Goal: Information Seeking & Learning: Learn about a topic

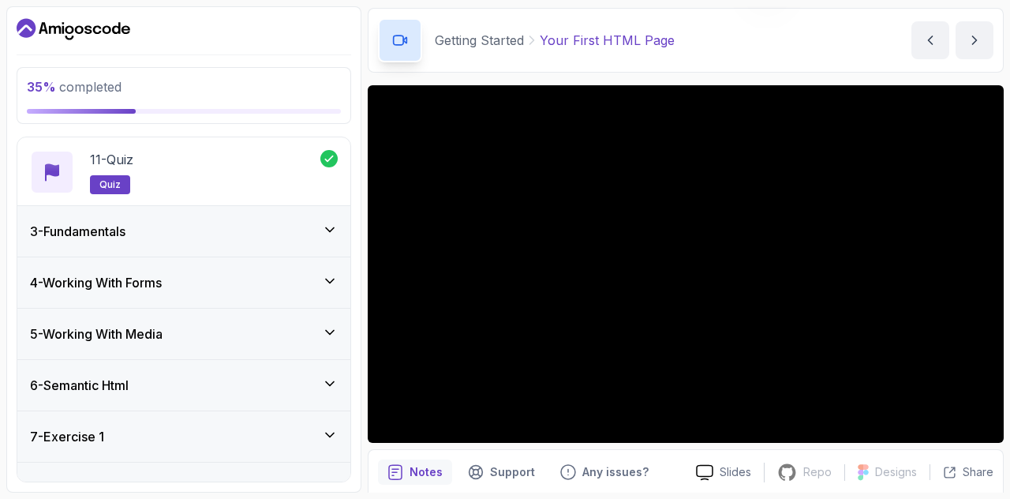
scroll to position [775, 0]
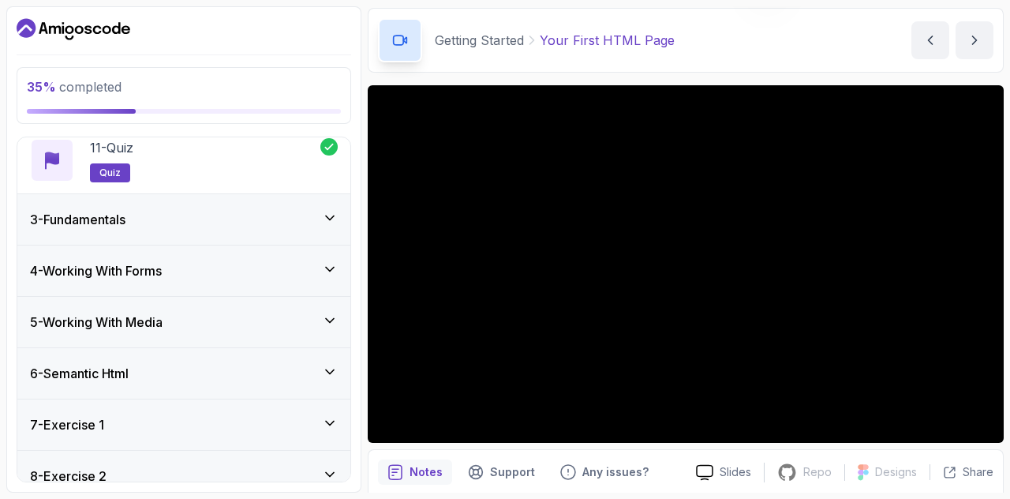
click at [297, 216] on div "3 - Fundamentals" at bounding box center [184, 219] width 308 height 19
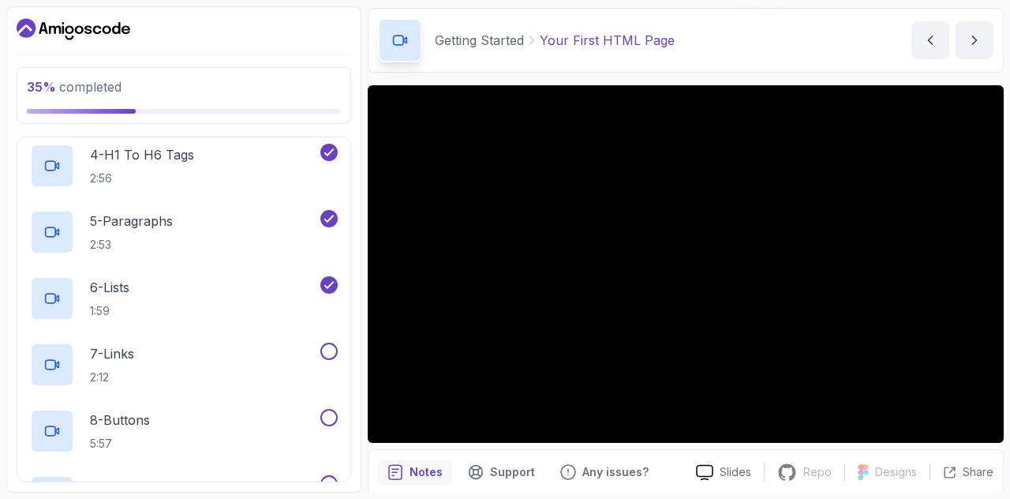
scroll to position [349, 0]
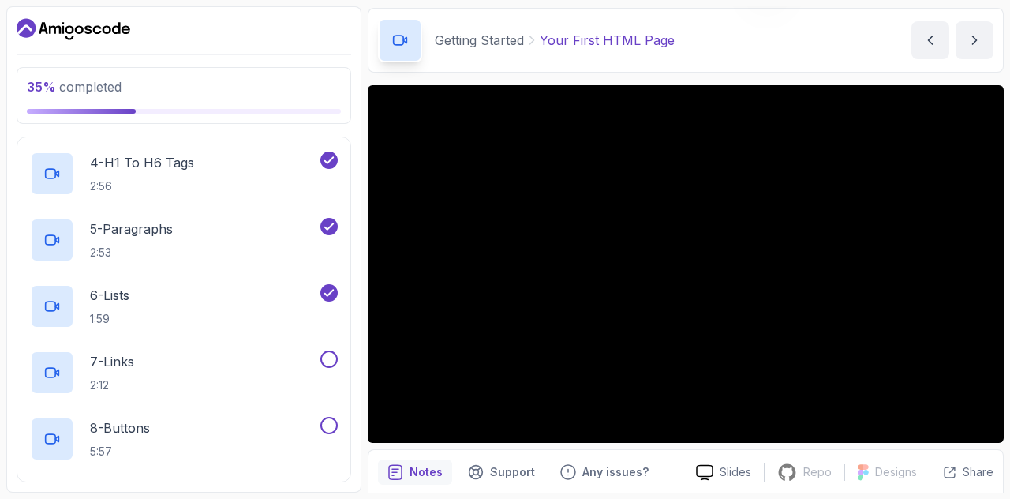
click at [289, 367] on div "7 - Links 2:12" at bounding box center [173, 373] width 287 height 44
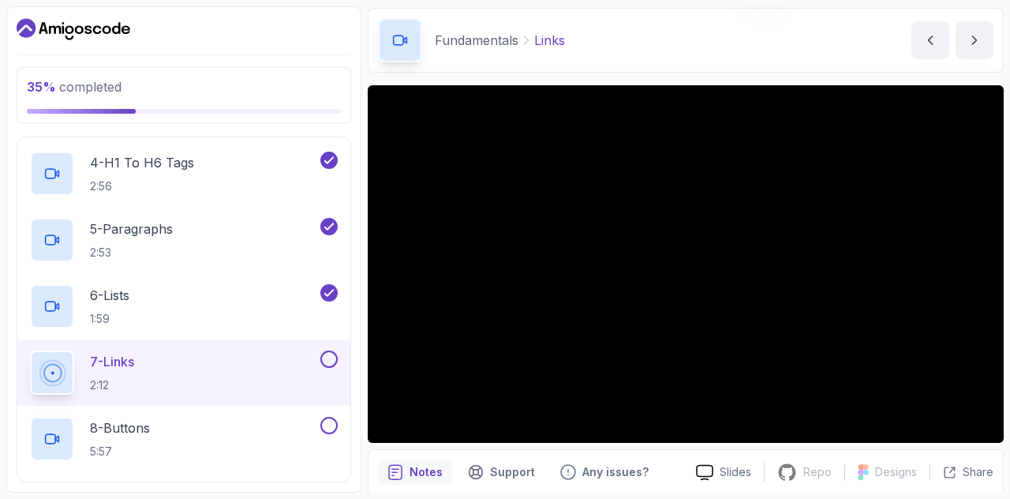
click at [30, 351] on button "7 - Links 2:12" at bounding box center [184, 373] width 308 height 44
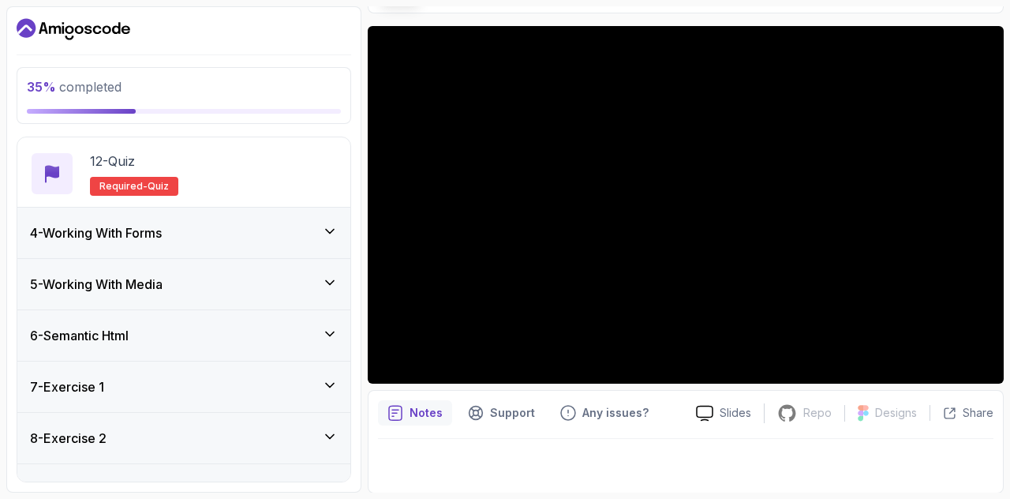
scroll to position [898, 0]
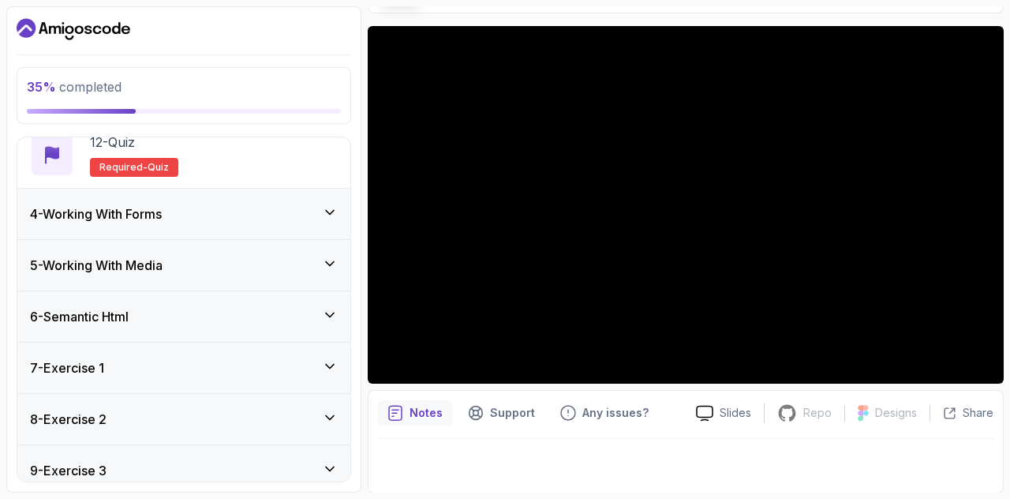
click at [242, 222] on div "4 - Working With Forms" at bounding box center [183, 214] width 333 height 51
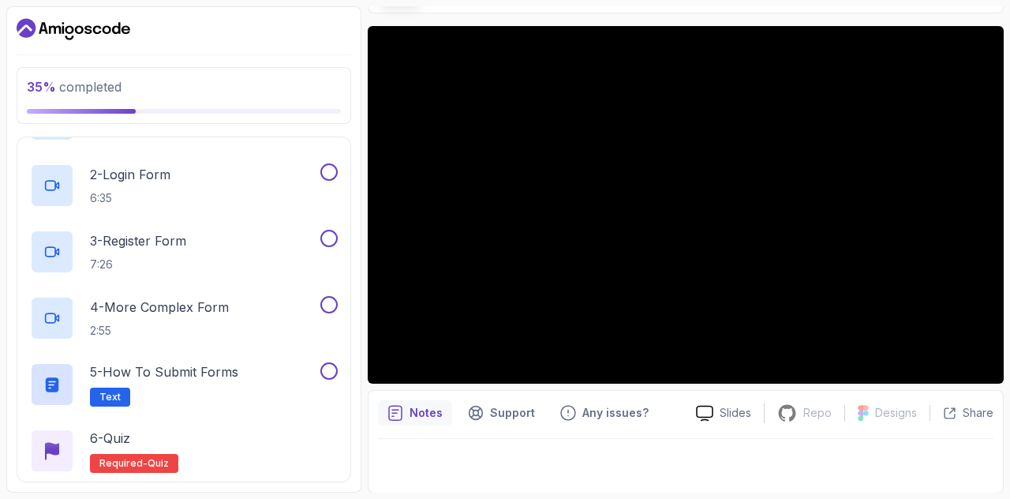
scroll to position [397, 0]
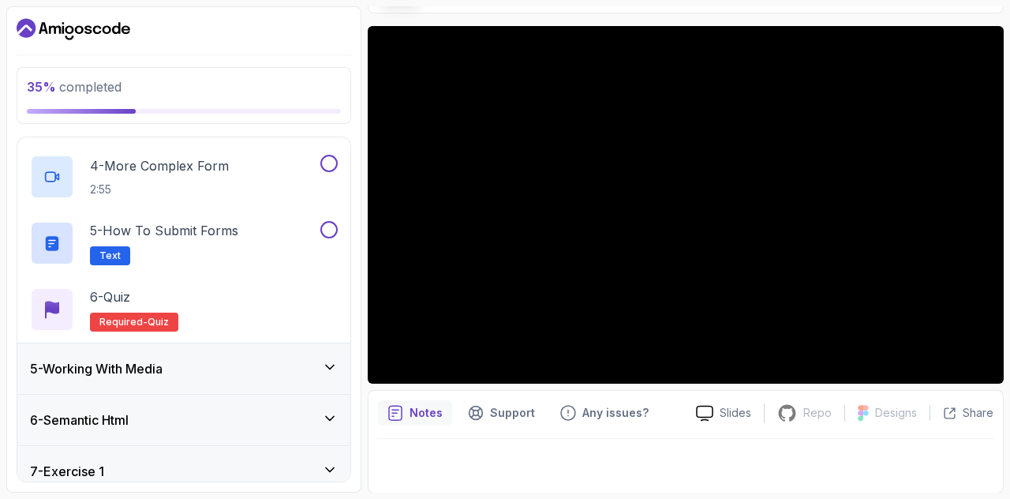
click at [182, 362] on div "5 - Working With Media" at bounding box center [184, 368] width 308 height 19
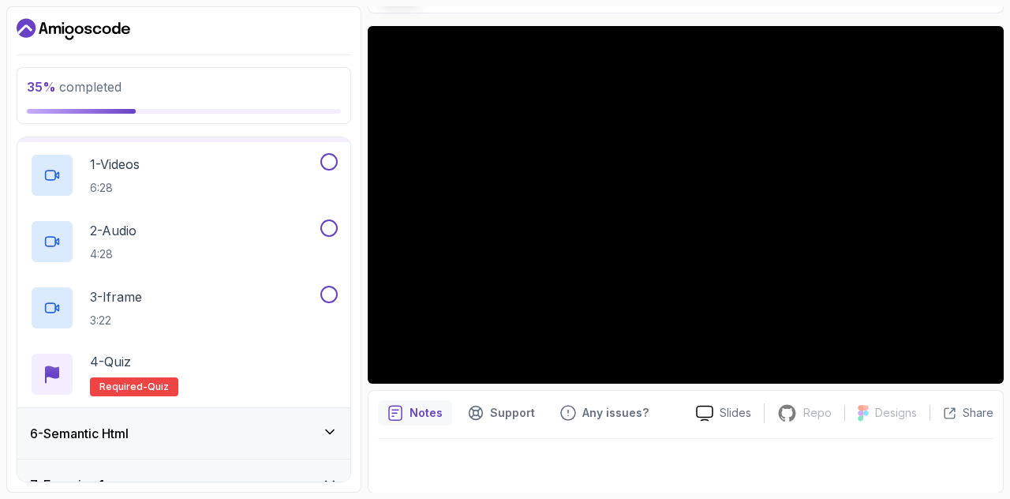
scroll to position [256, 0]
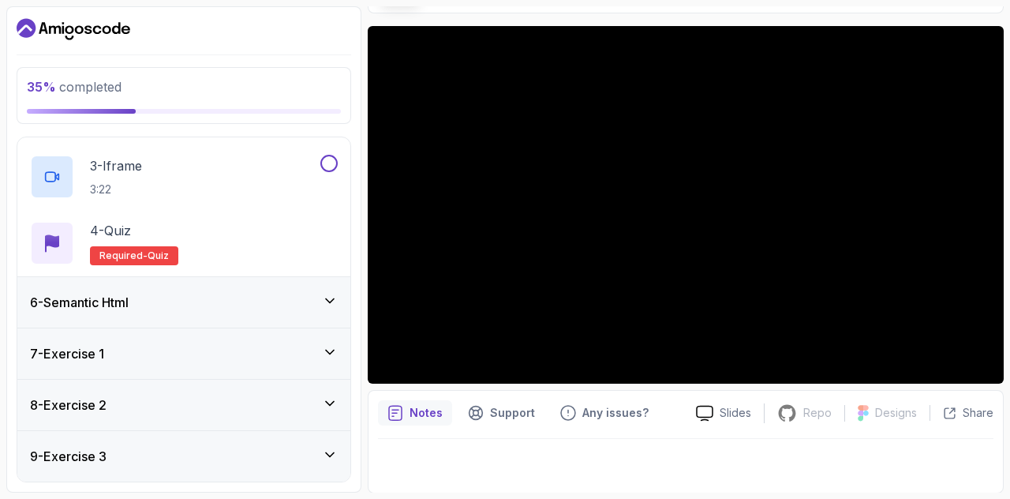
click at [176, 310] on div "6 - Semantic Html" at bounding box center [183, 302] width 333 height 51
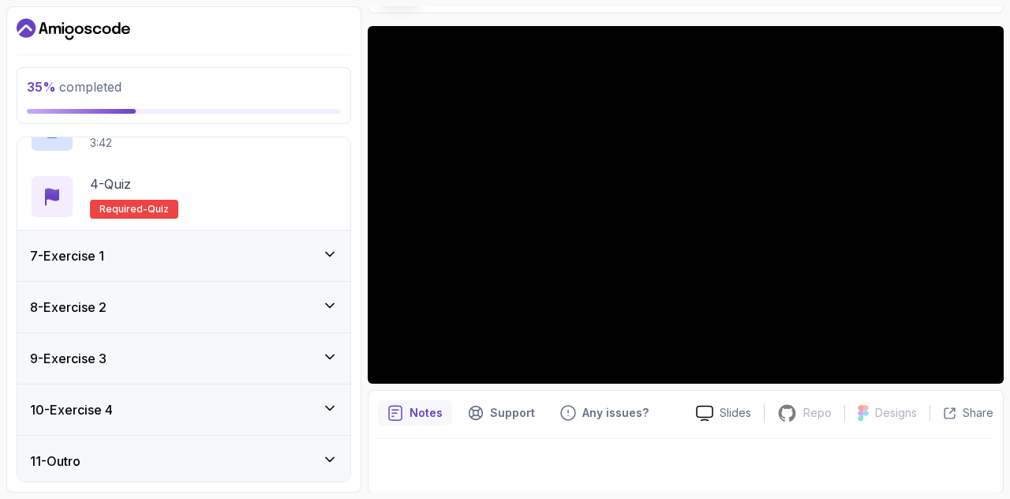
scroll to position [481, 0]
click at [158, 246] on div "7 - Exercise 1" at bounding box center [184, 255] width 308 height 19
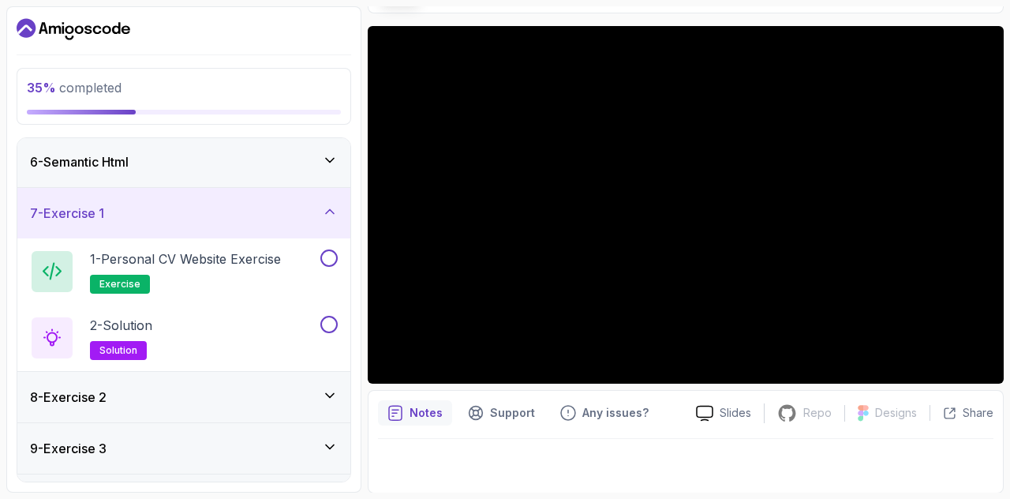
scroll to position [0, 0]
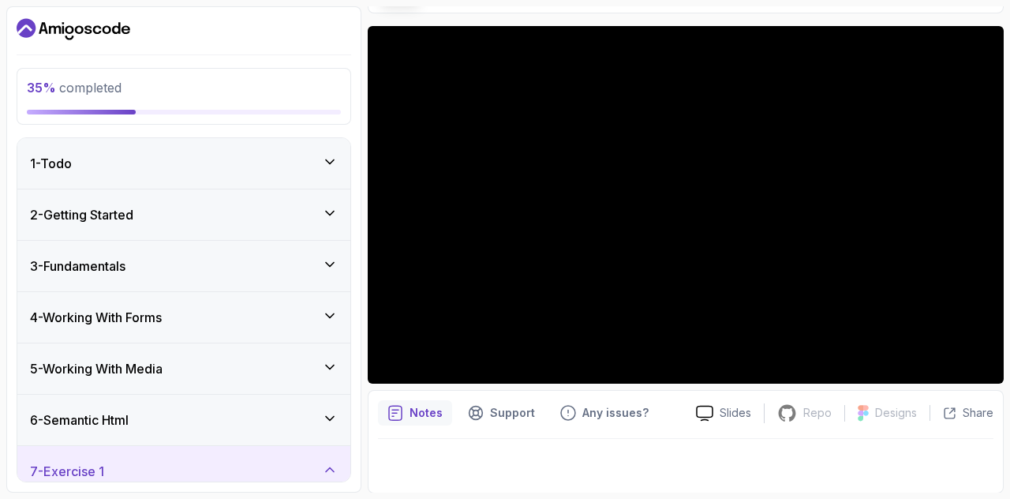
click at [167, 264] on div "3 - Fundamentals" at bounding box center [184, 266] width 308 height 19
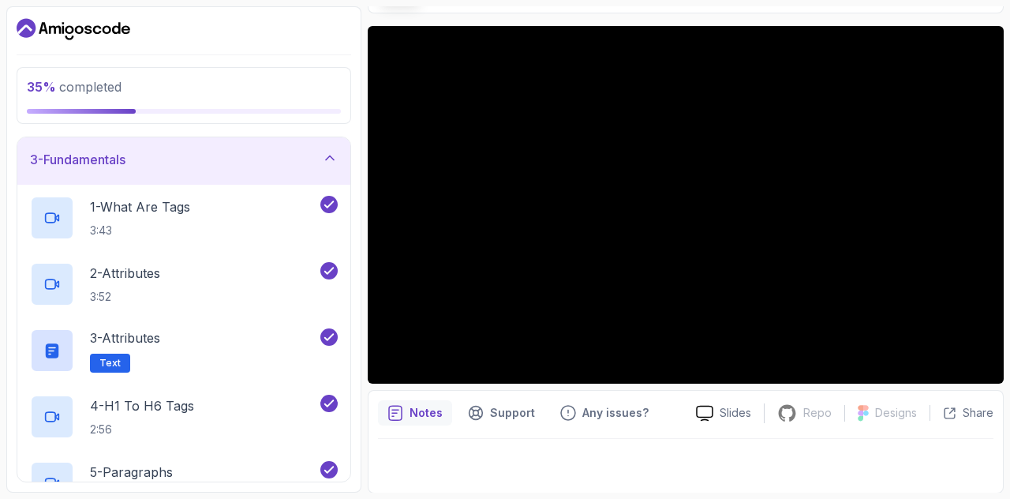
scroll to position [107, 0]
click at [131, 357] on h2 "3 - Attributes Text" at bounding box center [125, 350] width 70 height 44
click at [54, 348] on rect at bounding box center [52, 350] width 13 height 15
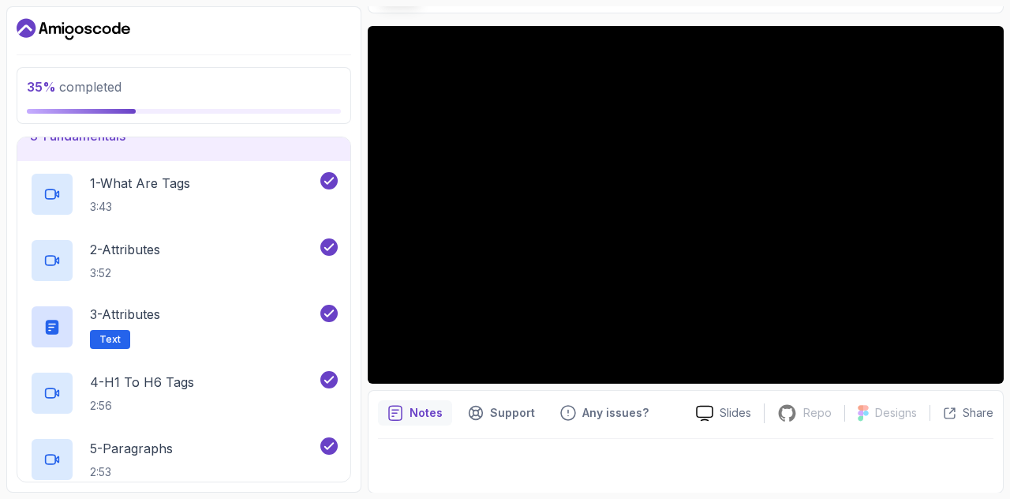
click at [272, 336] on div "3 - Attributes Text" at bounding box center [173, 327] width 287 height 44
click at [103, 340] on span "Text" at bounding box center [109, 339] width 21 height 13
click at [30, 299] on div "3 - Attributes Text" at bounding box center [183, 327] width 333 height 66
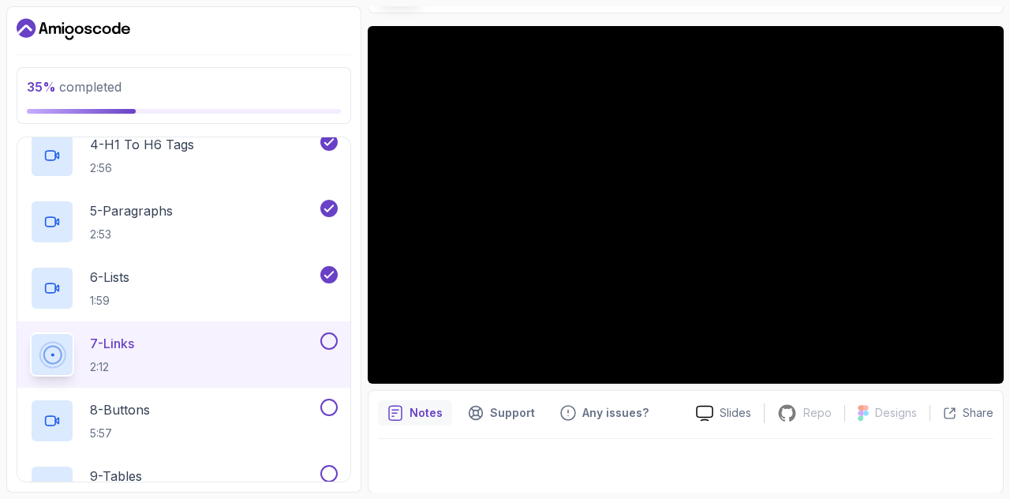
scroll to position [369, 0]
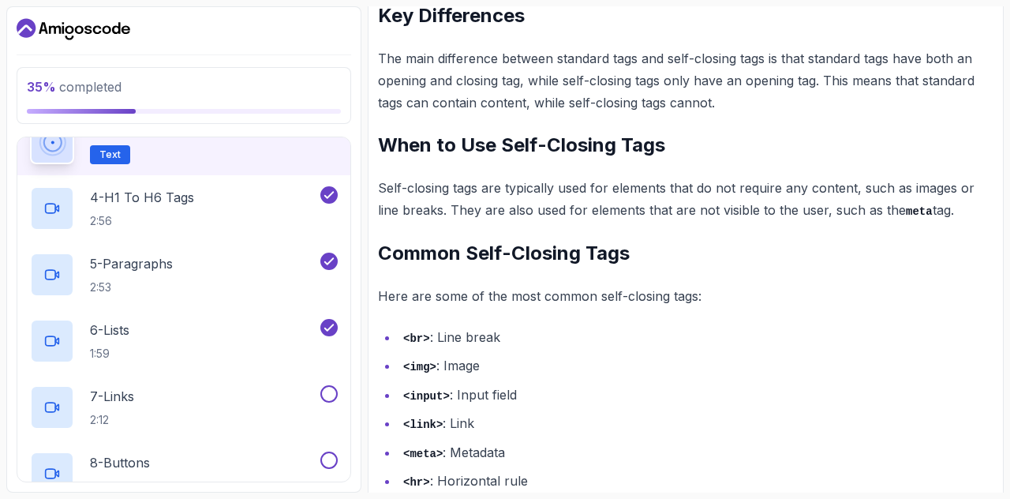
scroll to position [838, 0]
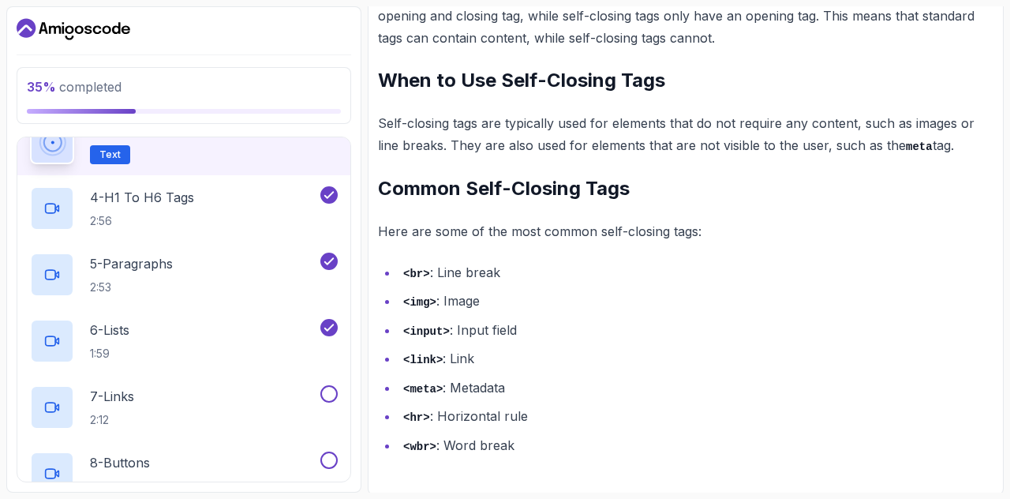
click at [482, 294] on li "<img> : Image" at bounding box center [696, 301] width 595 height 23
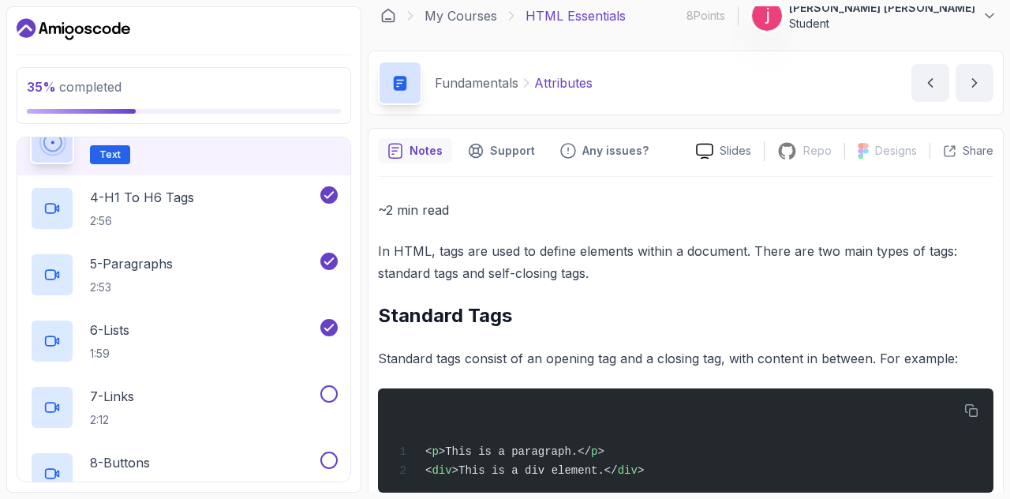
scroll to position [13, 0]
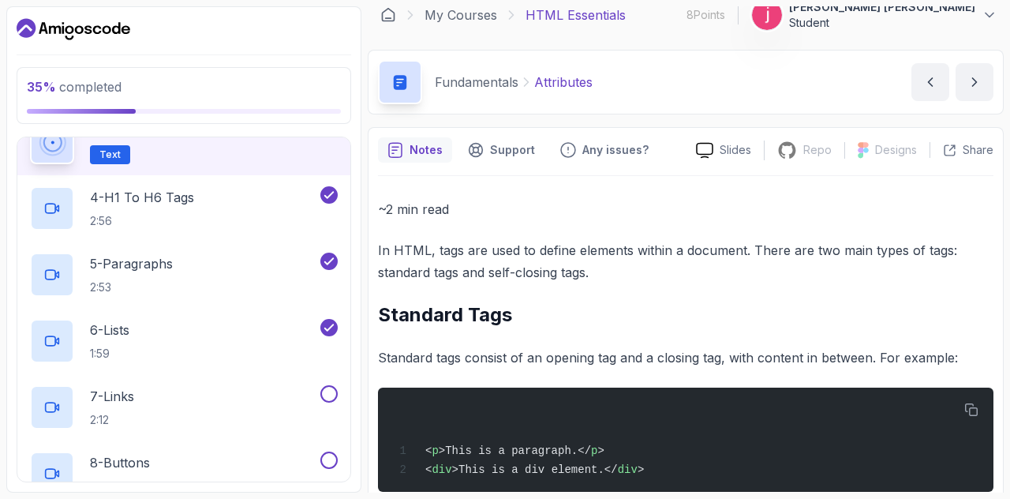
click at [699, 156] on icon at bounding box center [704, 150] width 17 height 17
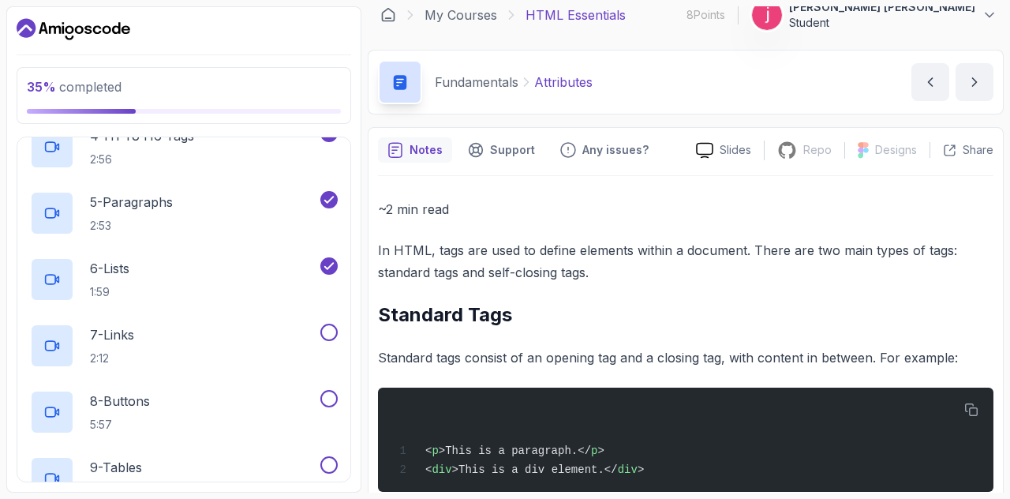
scroll to position [381, 0]
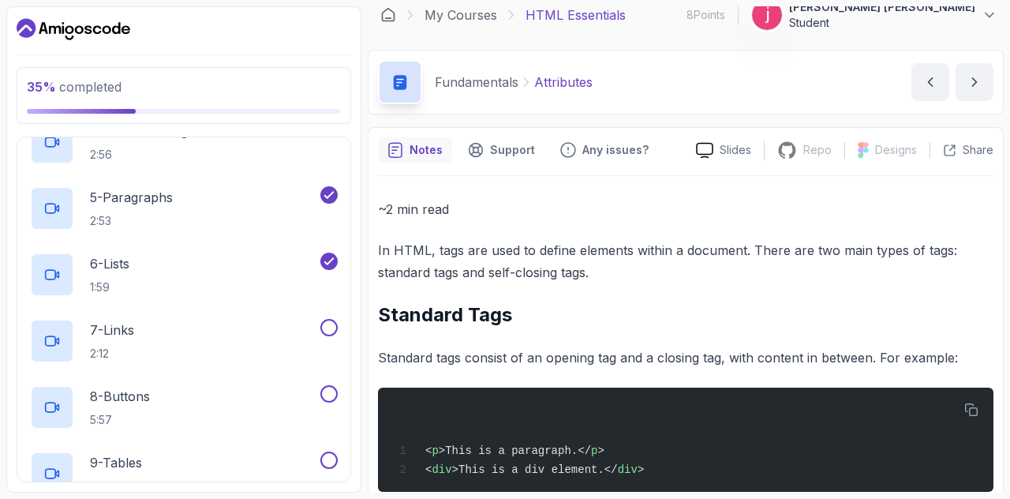
click at [62, 284] on div at bounding box center [52, 275] width 44 height 44
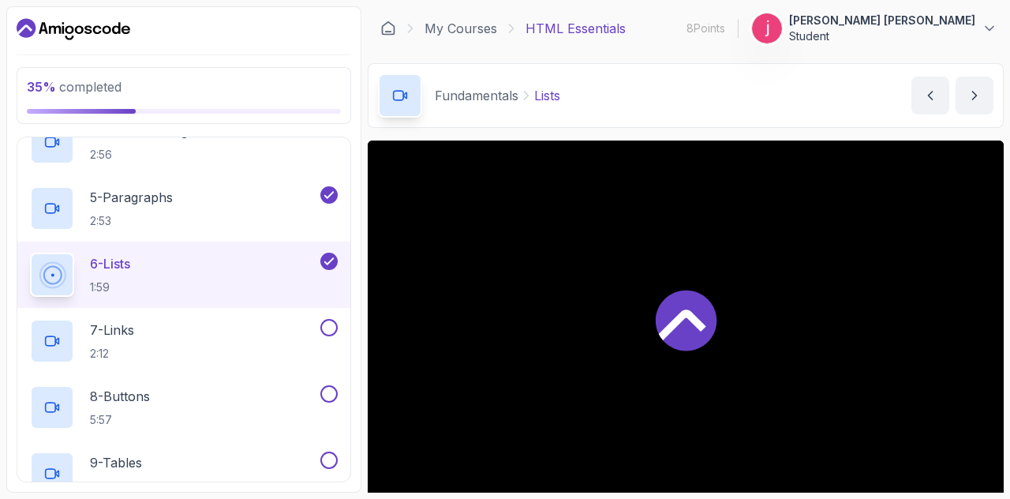
scroll to position [114, 0]
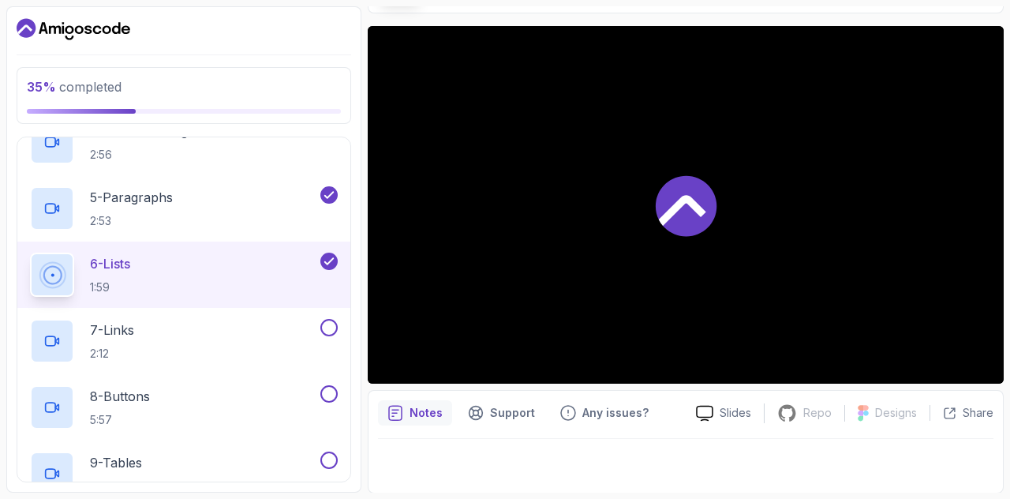
click at [63, 332] on div at bounding box center [52, 341] width 44 height 44
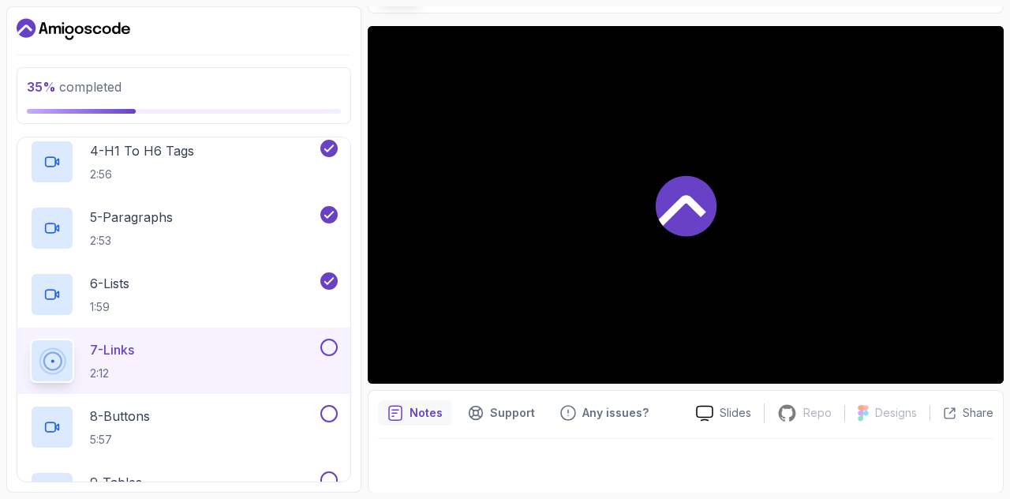
scroll to position [351, 0]
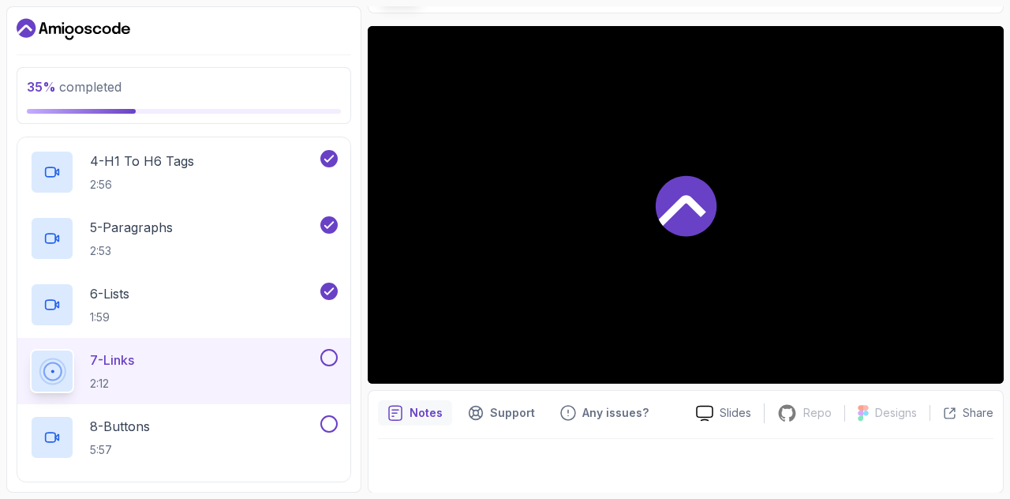
click at [39, 298] on div at bounding box center [52, 305] width 44 height 44
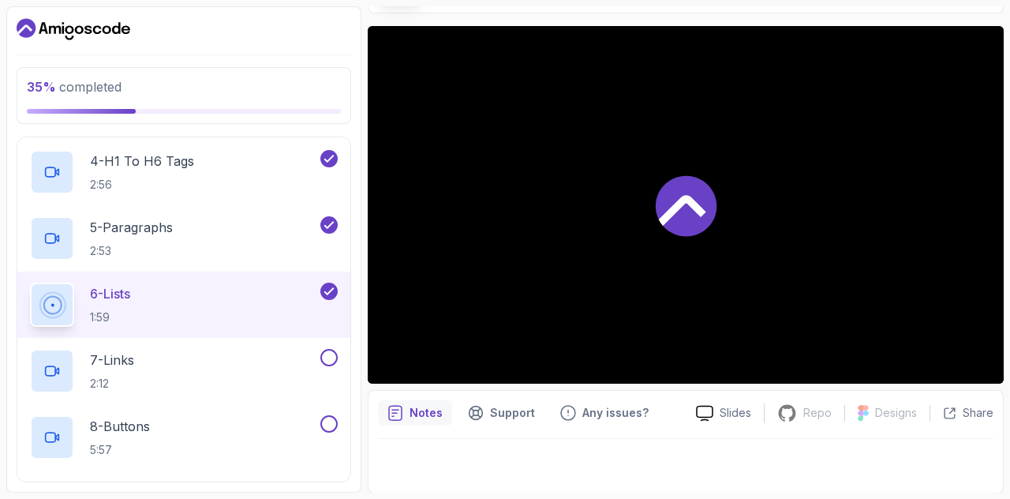
click at [46, 234] on icon at bounding box center [52, 239] width 16 height 16
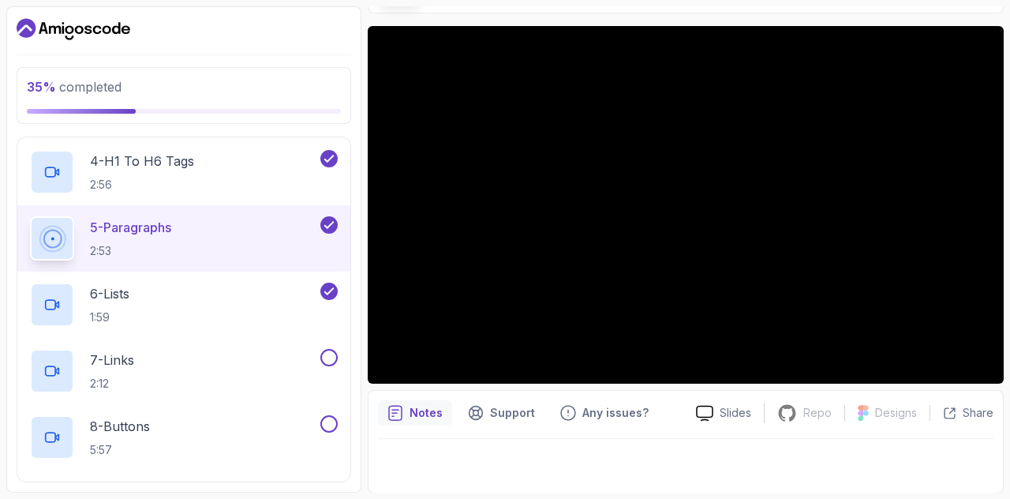
click at [49, 179] on div at bounding box center [52, 172] width 44 height 44
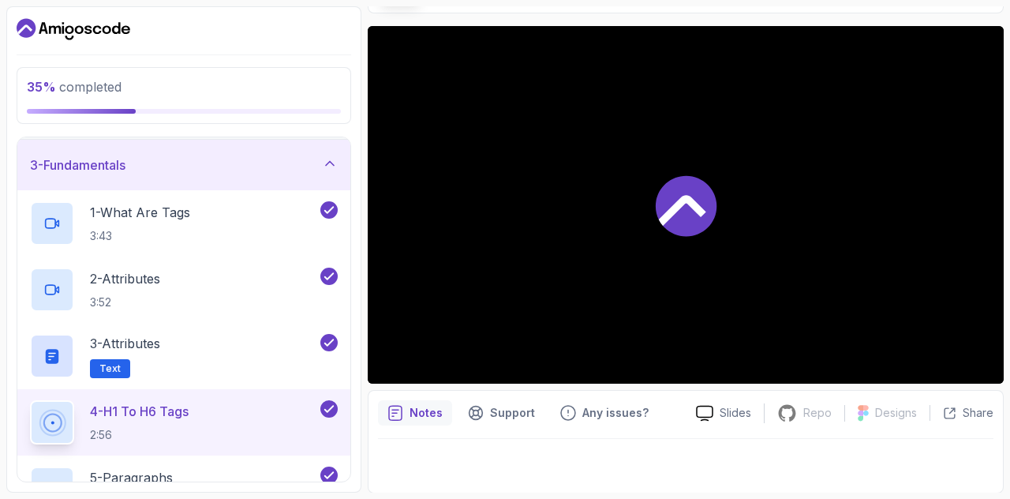
scroll to position [99, 0]
click at [27, 281] on div "2 - Attributes 3:52" at bounding box center [183, 291] width 333 height 66
click at [88, 282] on div "2 - Attributes 3:52" at bounding box center [173, 291] width 287 height 44
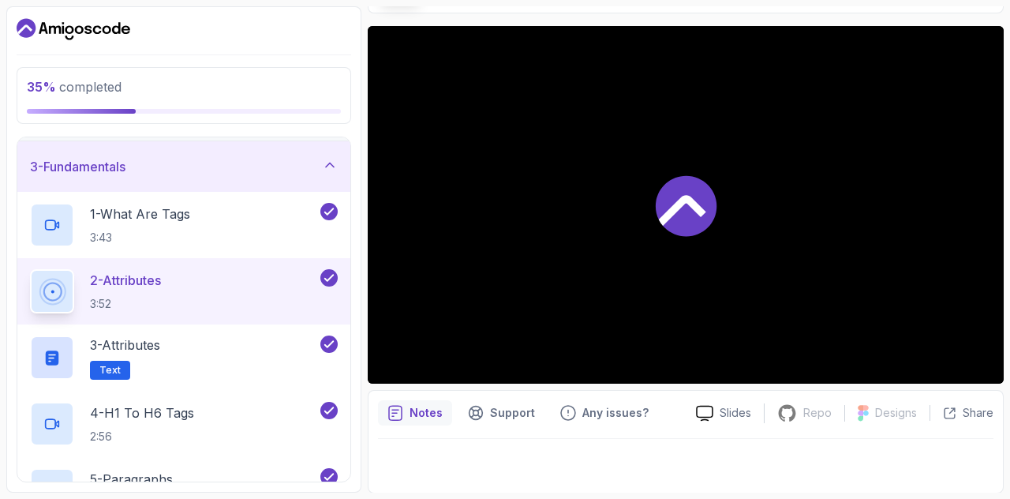
click at [69, 224] on div at bounding box center [52, 225] width 44 height 44
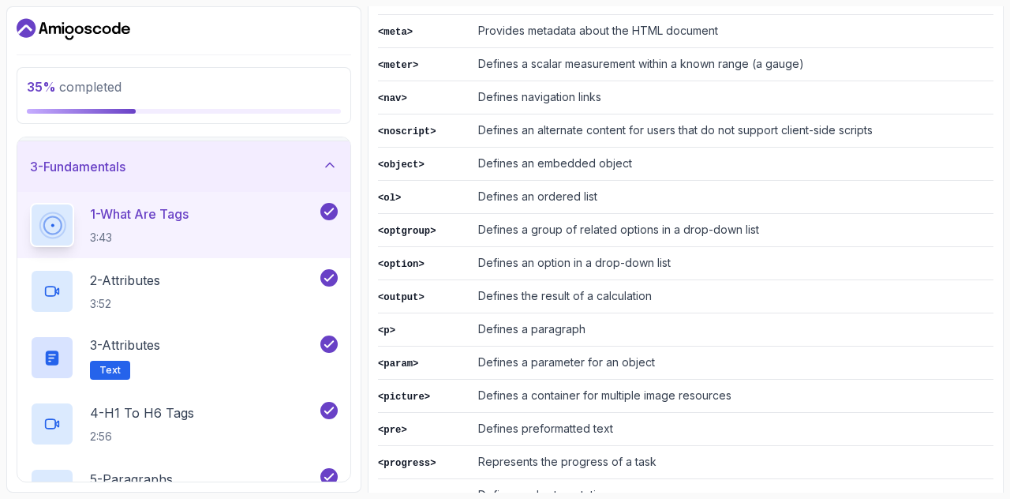
scroll to position [2734, 0]
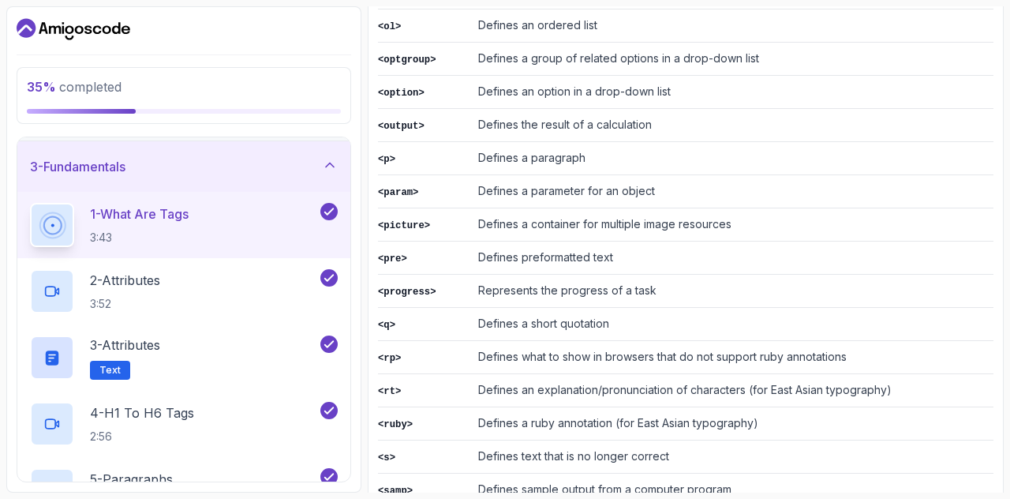
click at [546, 275] on td "Represents the progress of a task" at bounding box center [733, 291] width 522 height 33
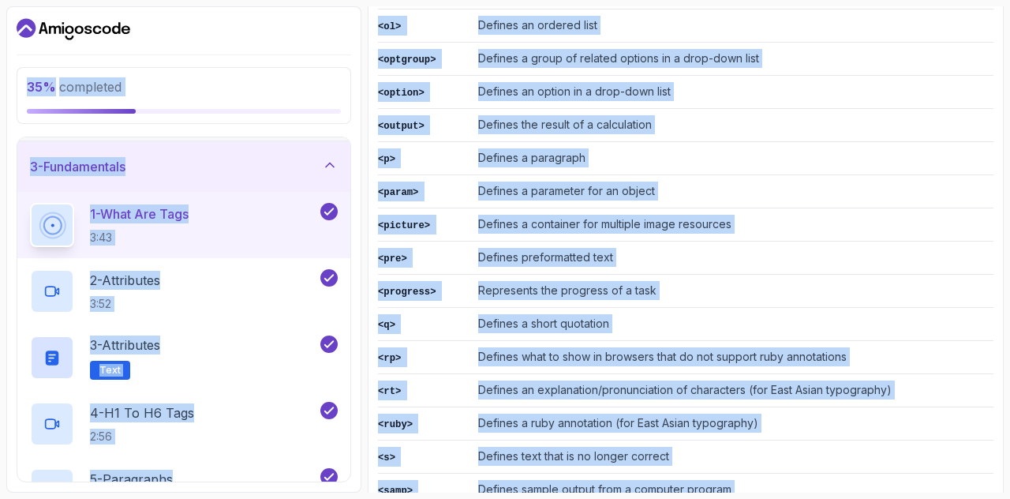
click at [546, 275] on td "Represents the progress of a task" at bounding box center [733, 291] width 522 height 33
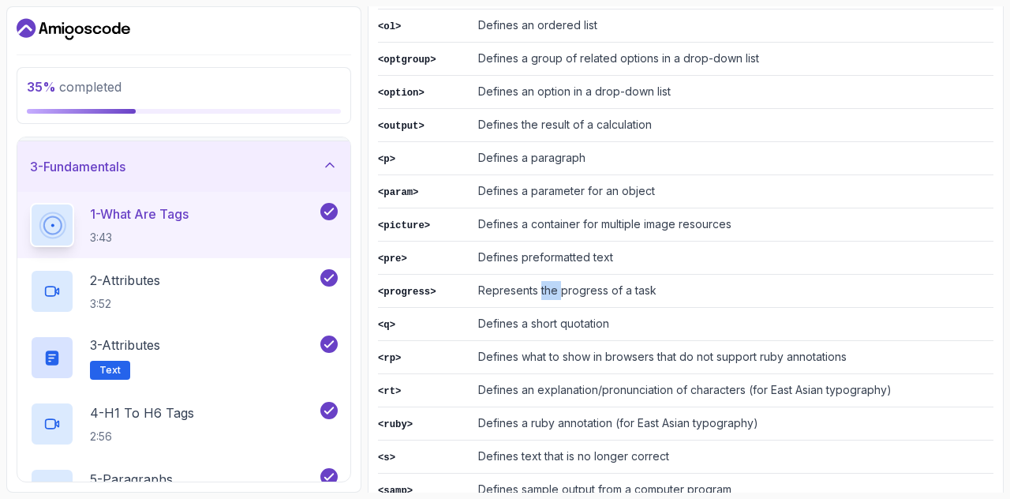
click at [546, 275] on td "Represents the progress of a task" at bounding box center [733, 291] width 522 height 33
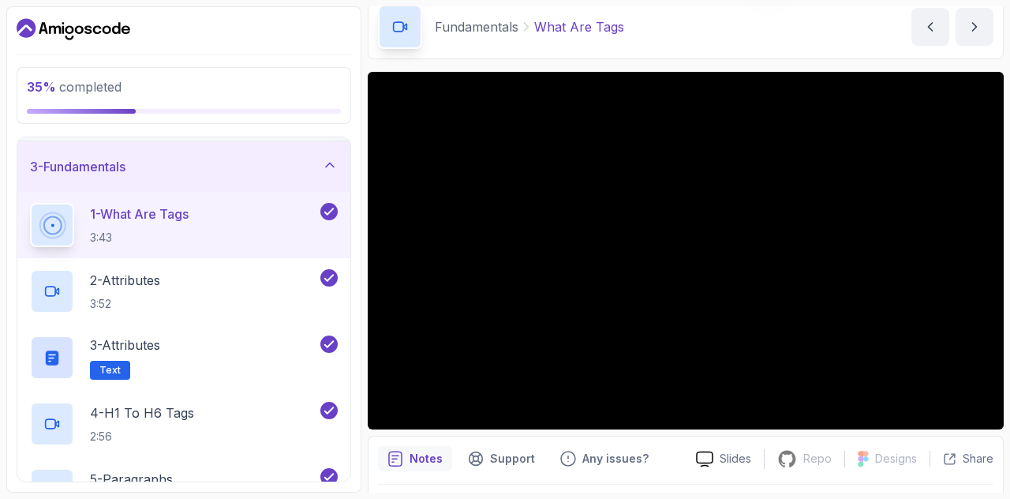
scroll to position [0, 0]
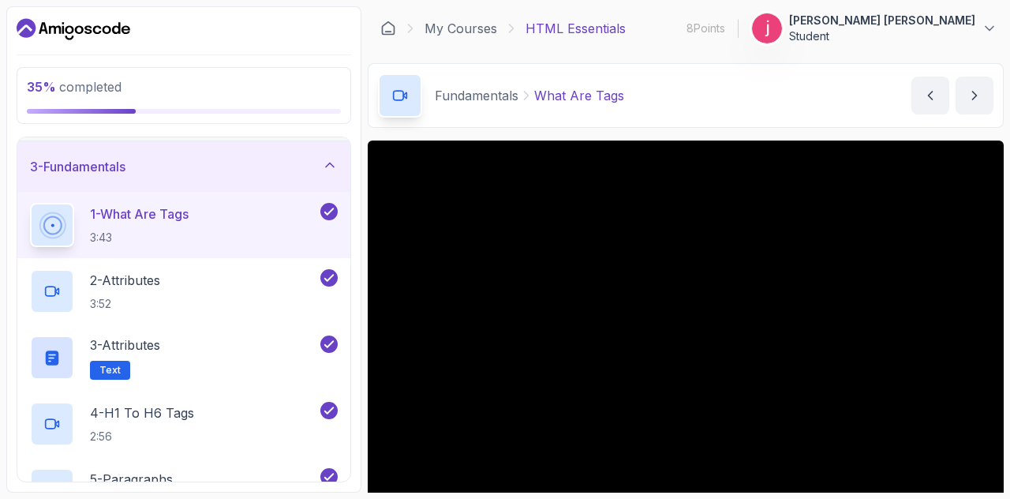
click at [407, 201] on div at bounding box center [686, 320] width 636 height 358
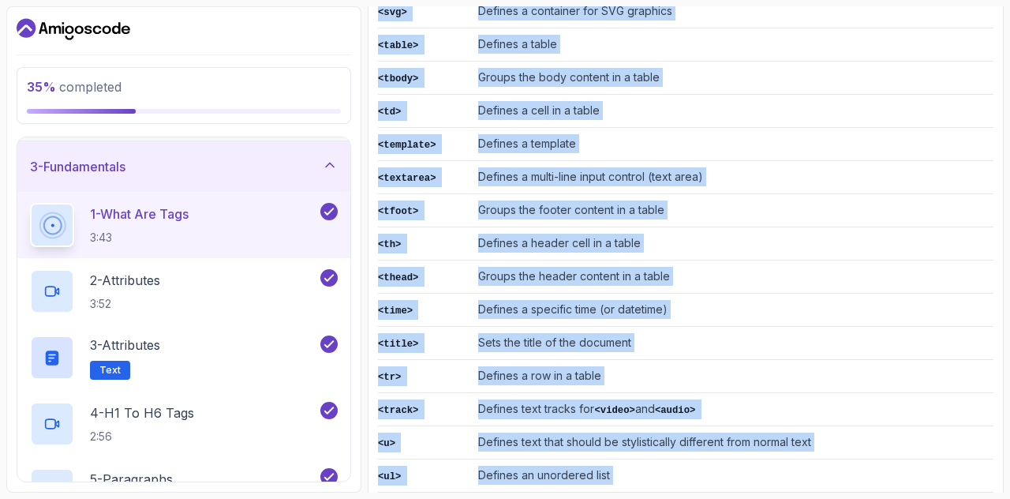
scroll to position [3669, 0]
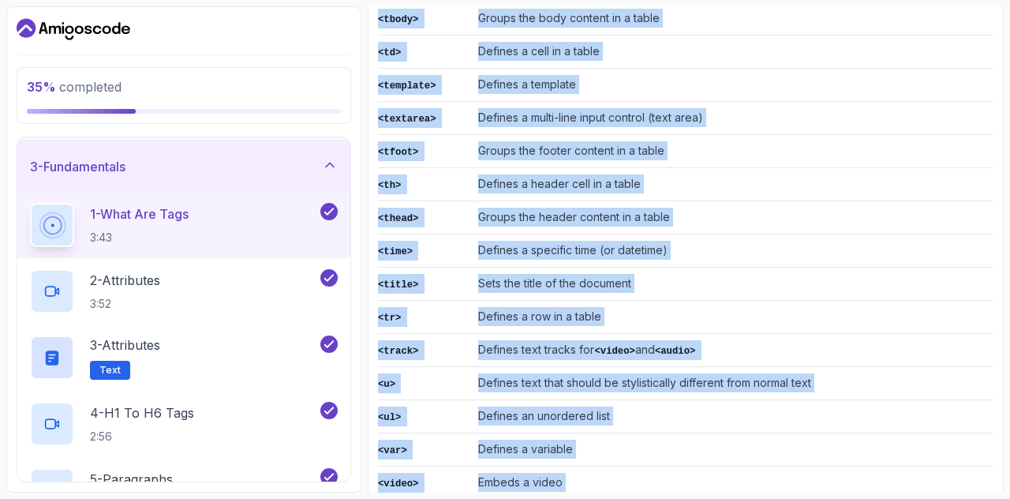
drag, startPoint x: 377, startPoint y: 306, endPoint x: 894, endPoint y: 453, distance: 537.7
copy div "Tag Description <!DOCTYPE> Defines the document type <a> Defines a hyperlink <a…"
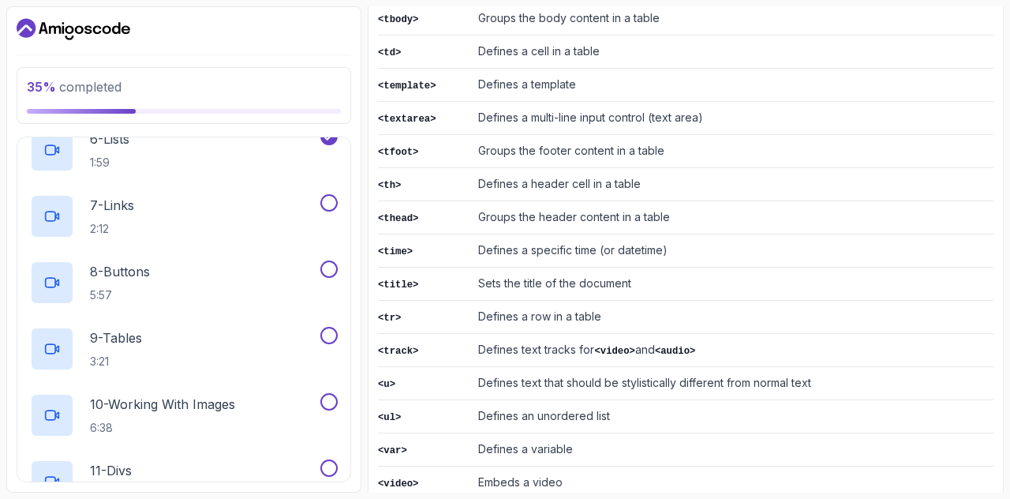
scroll to position [506, 0]
click at [105, 195] on p "7 - Links" at bounding box center [112, 204] width 44 height 19
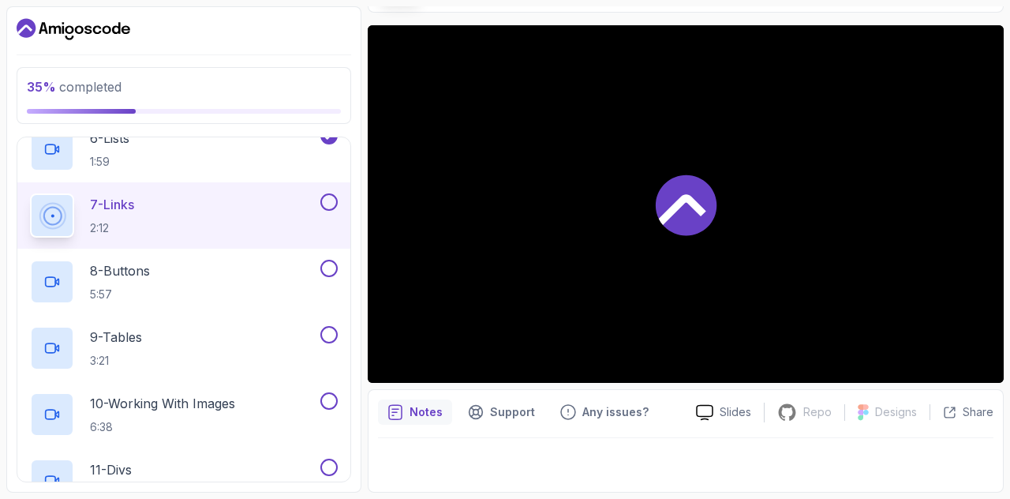
scroll to position [114, 0]
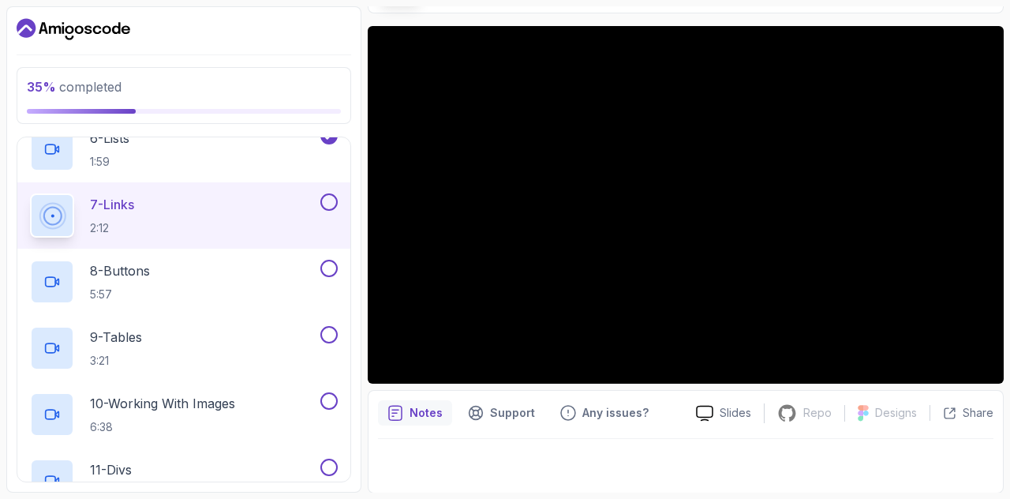
click at [30, 193] on button "7 - Links 2:12" at bounding box center [184, 215] width 308 height 44
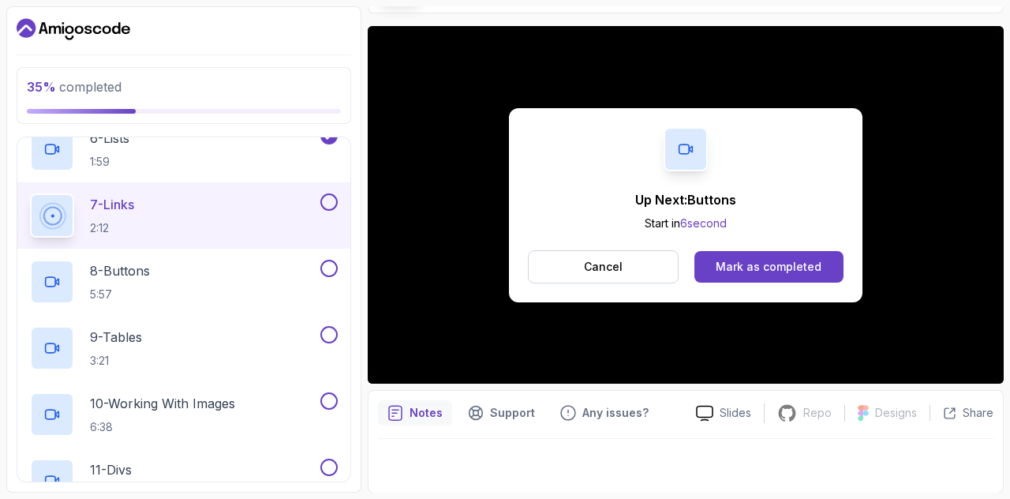
click at [740, 264] on div "Mark as completed" at bounding box center [769, 267] width 106 height 16
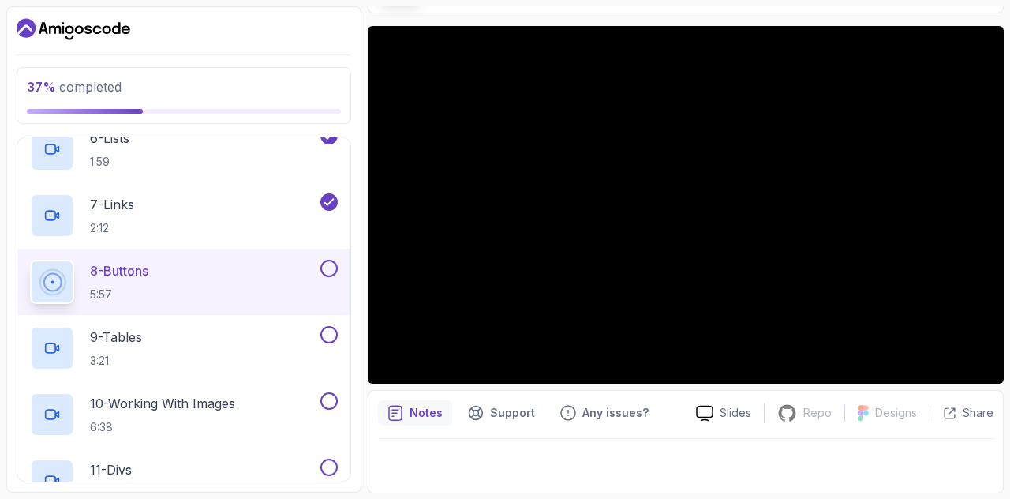
click at [597, 414] on p "Any issues?" at bounding box center [616, 413] width 66 height 16
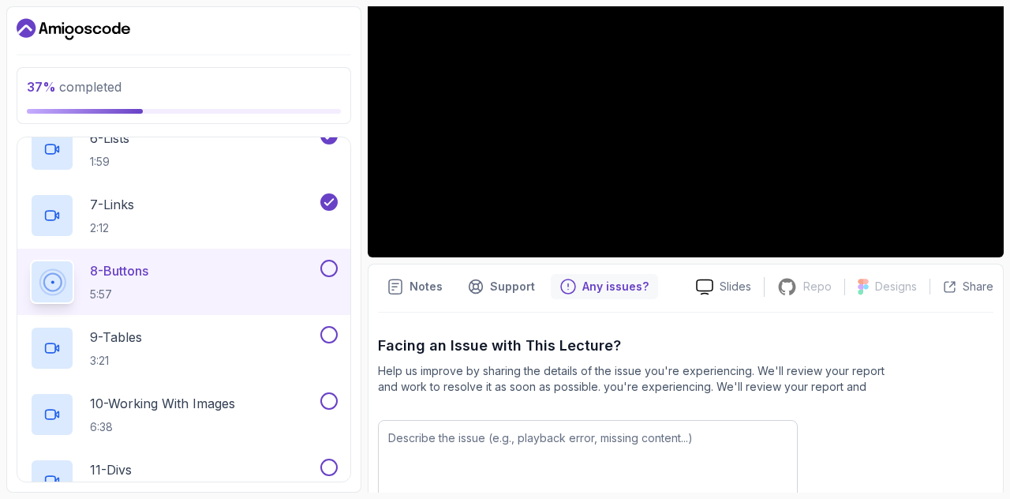
scroll to position [238, 0]
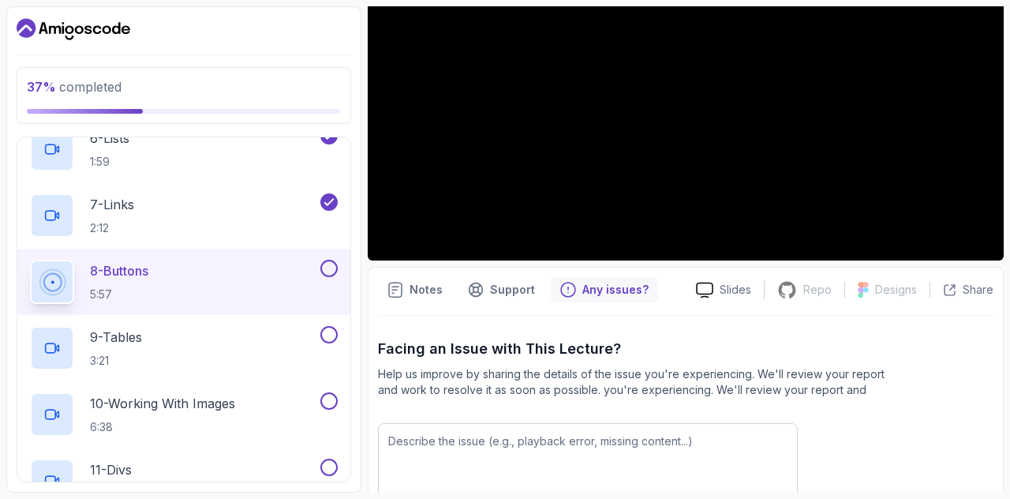
click at [583, 294] on p "Any issues?" at bounding box center [616, 290] width 66 height 16
click at [713, 291] on icon at bounding box center [704, 290] width 17 height 17
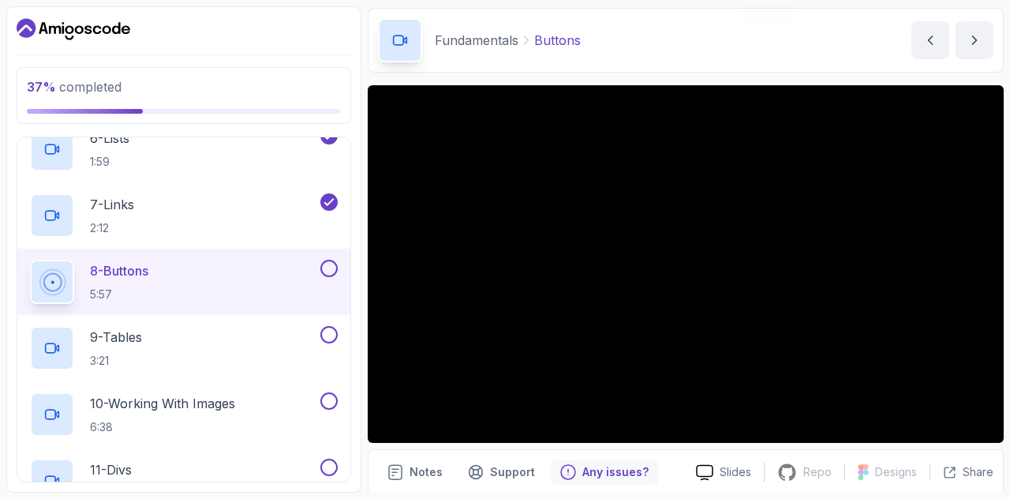
scroll to position [56, 0]
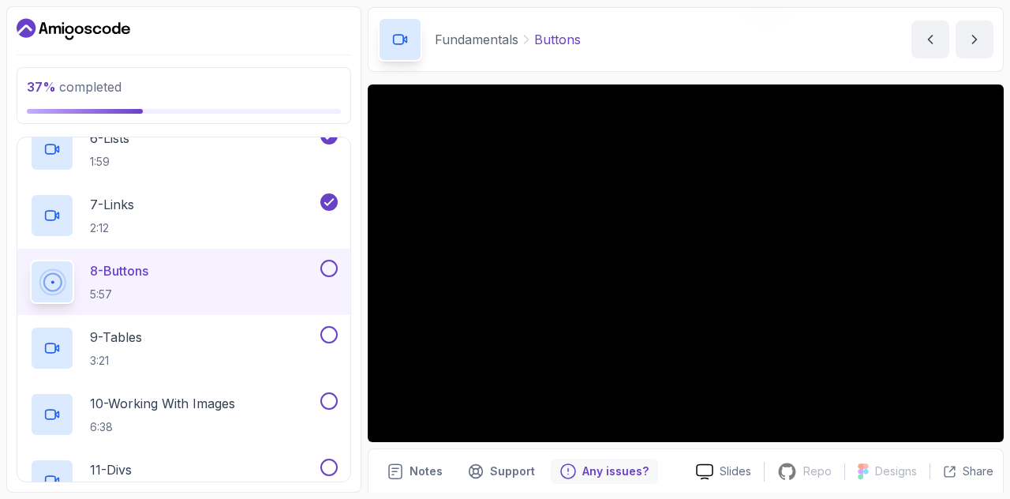
drag, startPoint x: 685, startPoint y: 31, endPoint x: 732, endPoint y: 34, distance: 46.7
click at [732, 34] on div "Fundamentals Buttons Buttons by [PERSON_NAME]" at bounding box center [686, 39] width 636 height 65
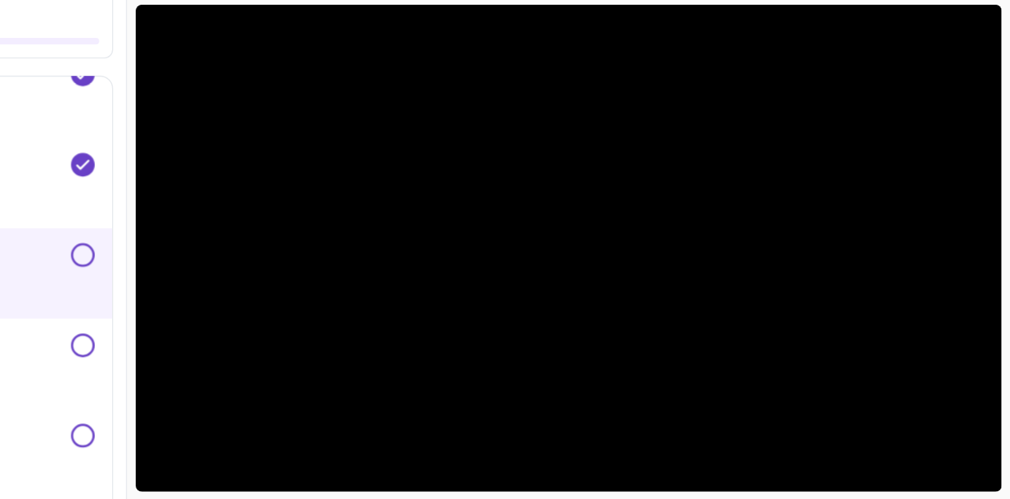
scroll to position [60, 0]
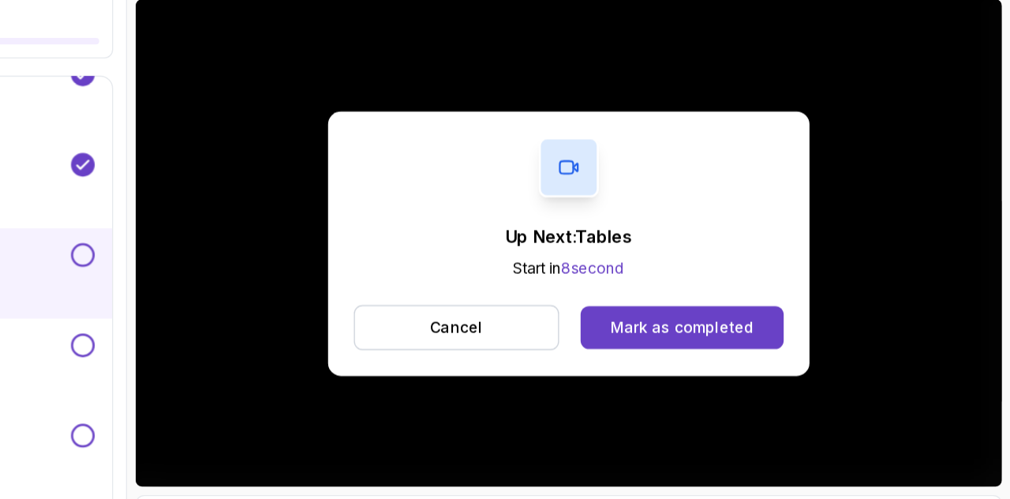
click at [749, 320] on div "Mark as completed" at bounding box center [769, 321] width 106 height 16
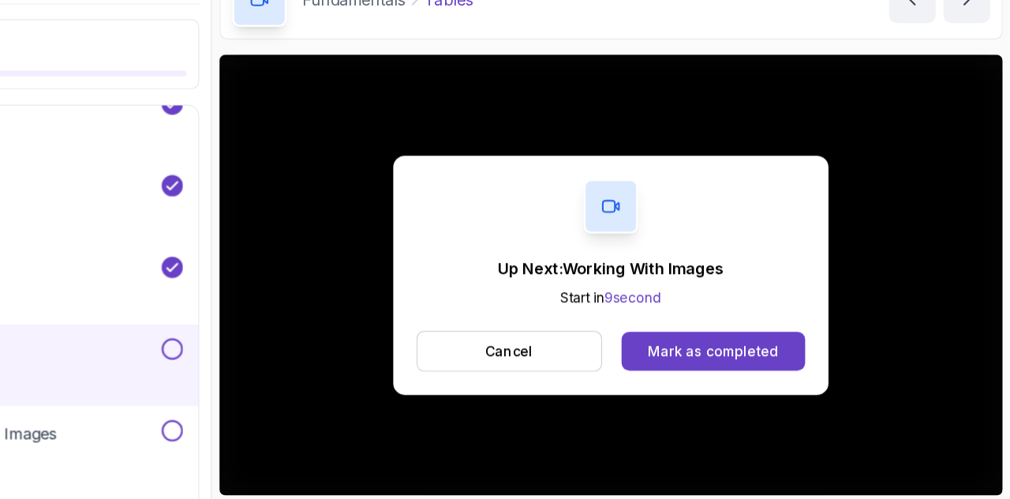
click at [803, 342] on div "Mark as completed" at bounding box center [769, 337] width 106 height 16
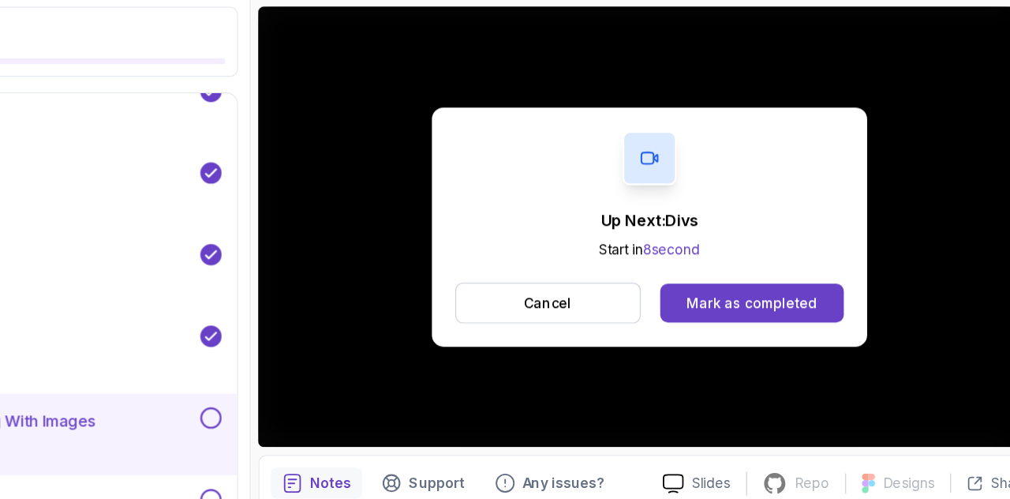
click at [725, 314] on div "Mark as completed" at bounding box center [769, 308] width 106 height 16
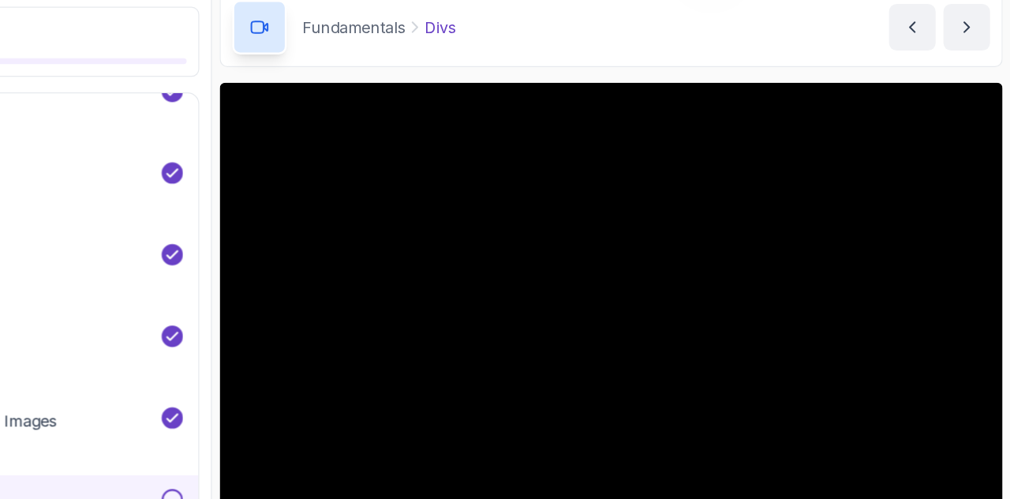
scroll to position [67, 0]
